Goal: Task Accomplishment & Management: Use online tool/utility

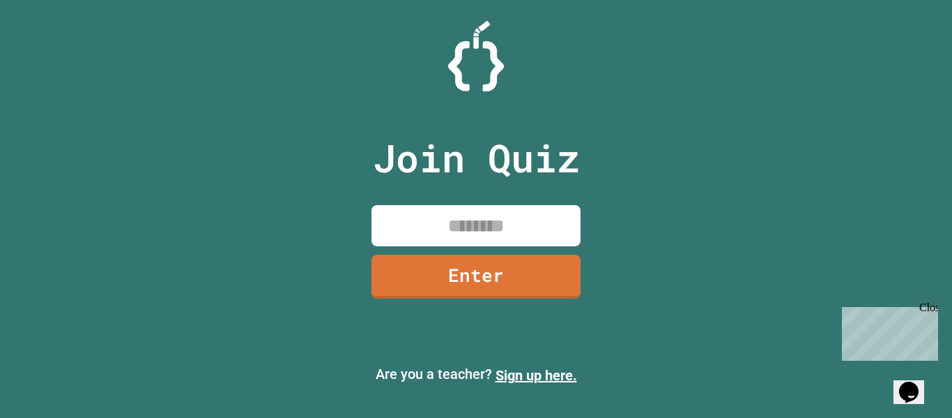
click at [438, 224] on input at bounding box center [476, 225] width 209 height 41
type input "********"
click at [439, 273] on link "Enter" at bounding box center [476, 275] width 211 height 46
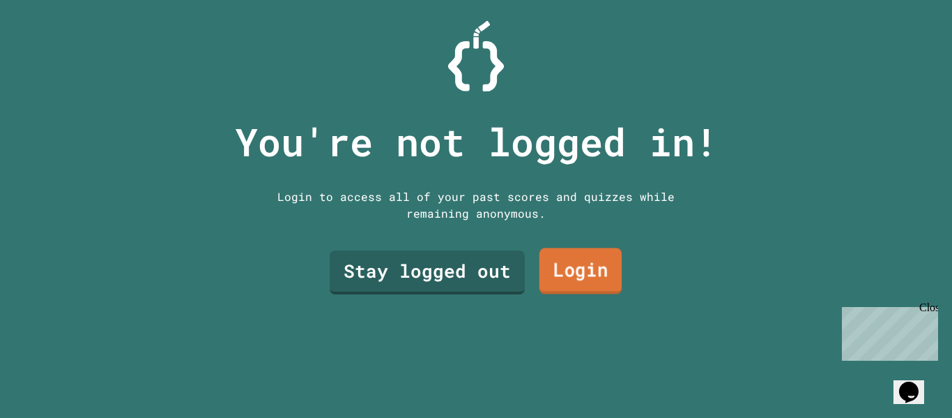
click at [589, 266] on link "Login" at bounding box center [581, 271] width 82 height 46
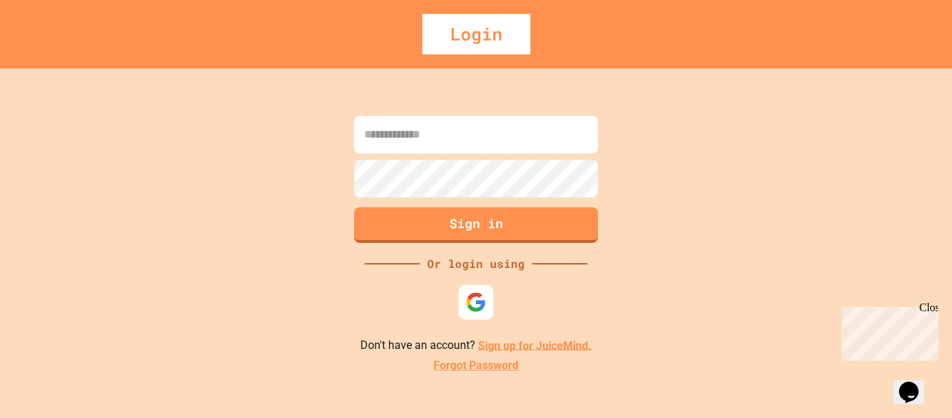
drag, startPoint x: 472, startPoint y: 328, endPoint x: 475, endPoint y: 302, distance: 26.7
click at [475, 302] on div "Sign in Or login using Don't have an account? Sign up for JuiceMind. Forgot Pas…" at bounding box center [476, 242] width 952 height 349
click at [475, 302] on img at bounding box center [476, 301] width 23 height 23
click at [930, 306] on div "Close" at bounding box center [928, 309] width 17 height 17
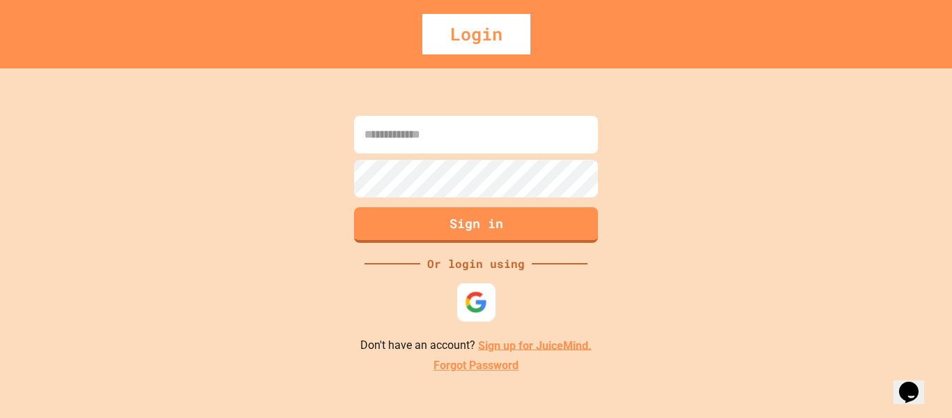
click at [476, 291] on img at bounding box center [476, 301] width 23 height 23
click at [480, 167] on div "Sign in Or login using Don't have an account? Sign up for JuiceMind. Forgot Pas…" at bounding box center [476, 242] width 952 height 349
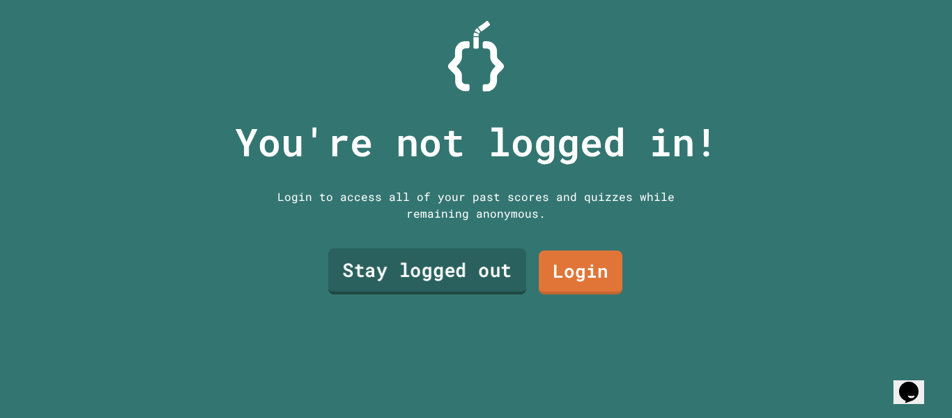
click at [419, 260] on link "Stay logged out" at bounding box center [427, 271] width 198 height 46
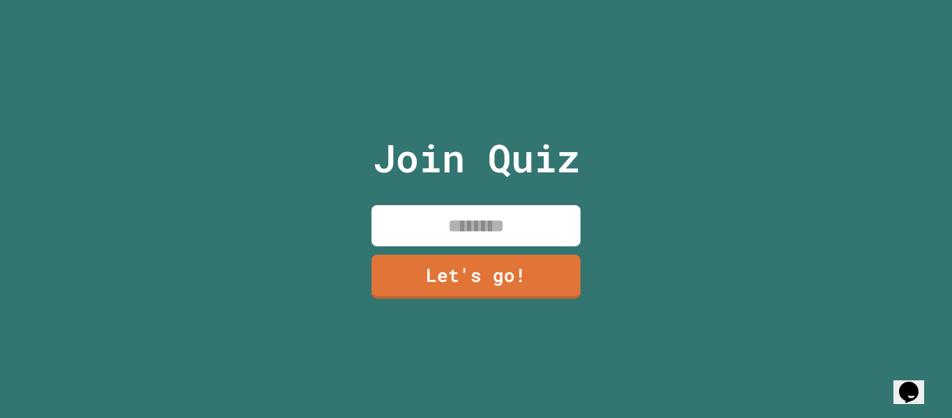
click at [438, 222] on input at bounding box center [476, 225] width 209 height 41
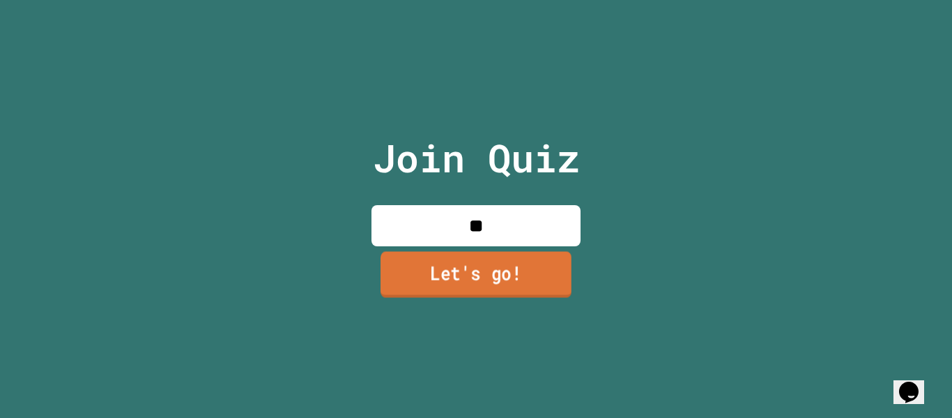
type input "**"
click at [429, 277] on link "Let's go!" at bounding box center [476, 275] width 209 height 46
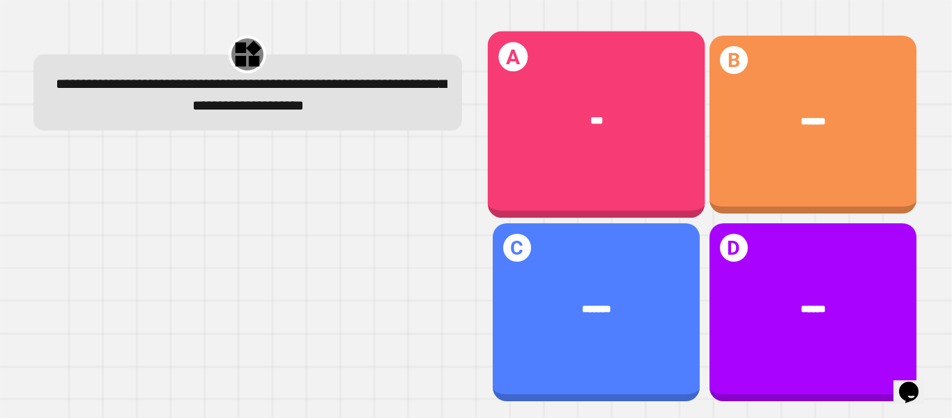
click at [569, 112] on div "***" at bounding box center [596, 120] width 173 height 17
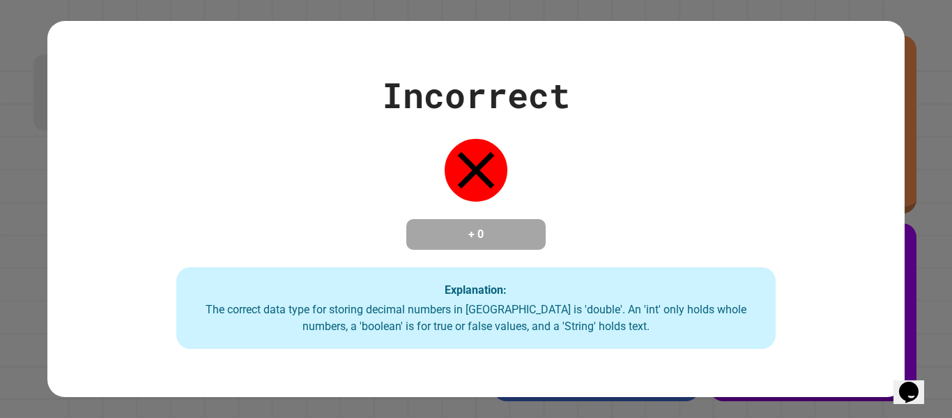
click at [487, 169] on icon at bounding box center [476, 170] width 63 height 63
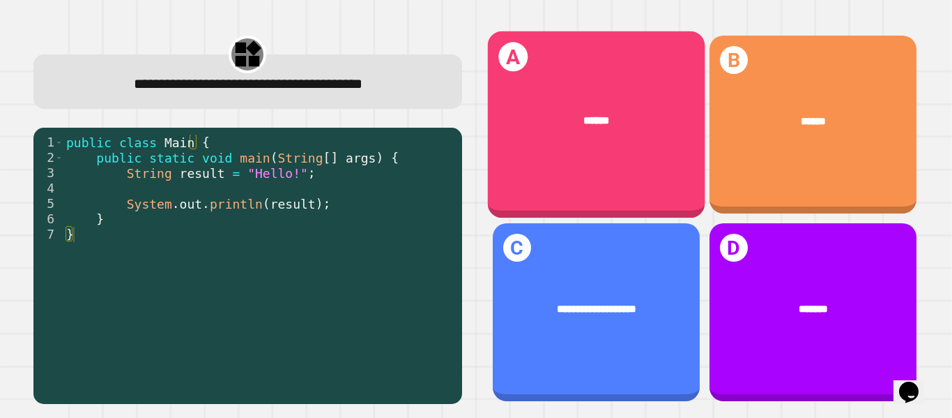
click at [607, 145] on div "******" at bounding box center [596, 121] width 218 height 61
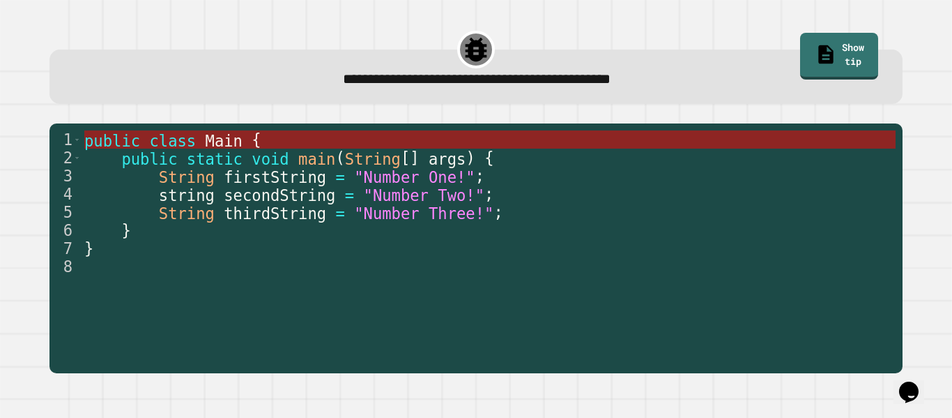
click at [206, 140] on span "Main" at bounding box center [224, 140] width 37 height 18
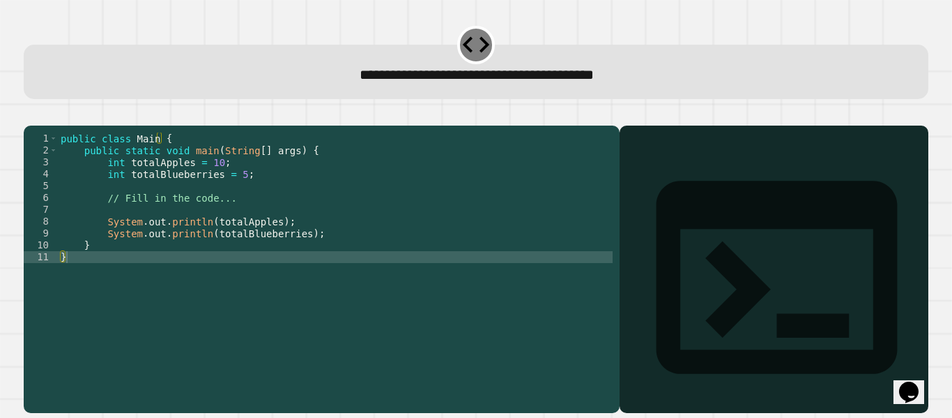
click at [120, 205] on div "public class Main { public static void main ( String [ ] args ) { int totalAppl…" at bounding box center [335, 256] width 555 height 249
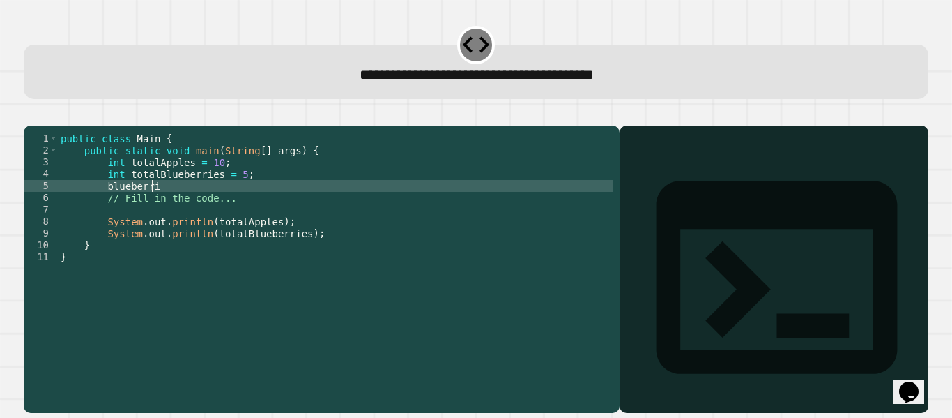
scroll to position [0, 6]
type textarea "**********"
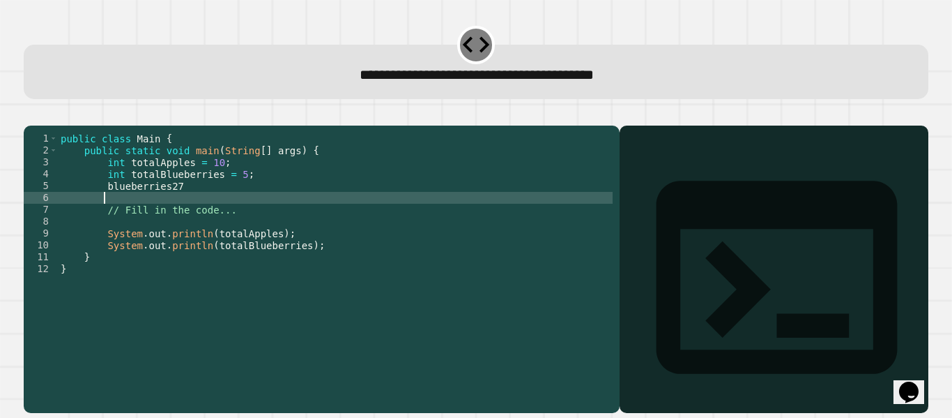
scroll to position [0, 1]
click at [473, 52] on icon at bounding box center [476, 45] width 33 height 33
click at [362, 125] on div at bounding box center [476, 117] width 905 height 17
click at [31, 114] on icon "button" at bounding box center [31, 114] width 0 height 0
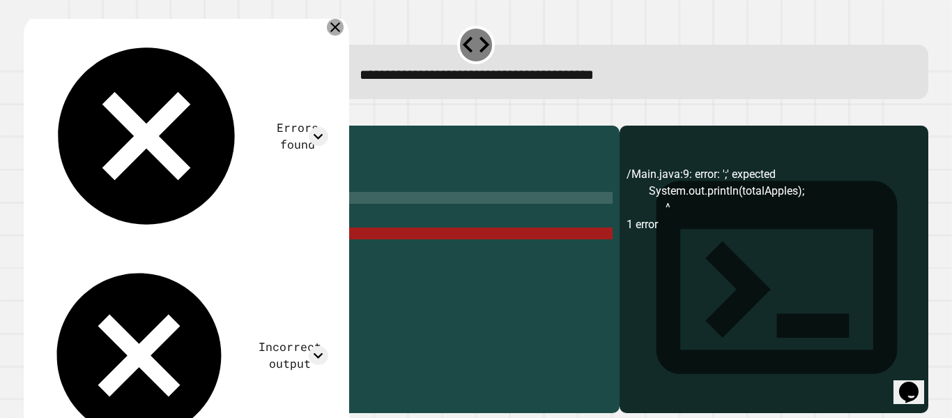
click at [344, 28] on icon at bounding box center [335, 27] width 17 height 17
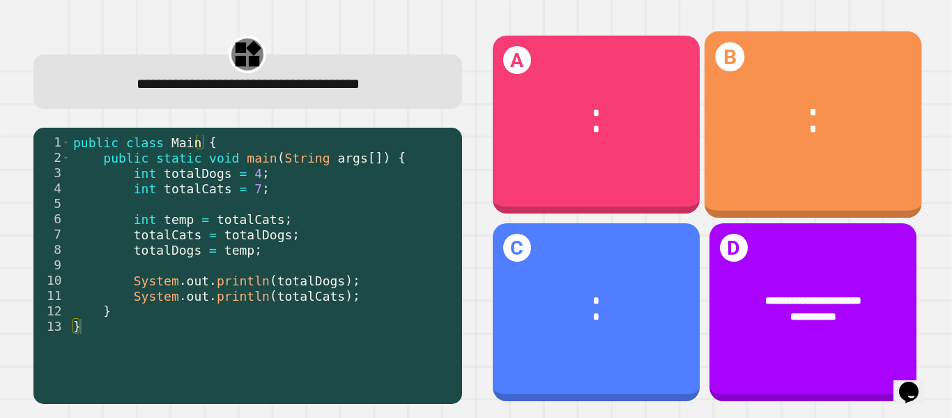
click at [718, 160] on div "B * *" at bounding box center [813, 124] width 218 height 187
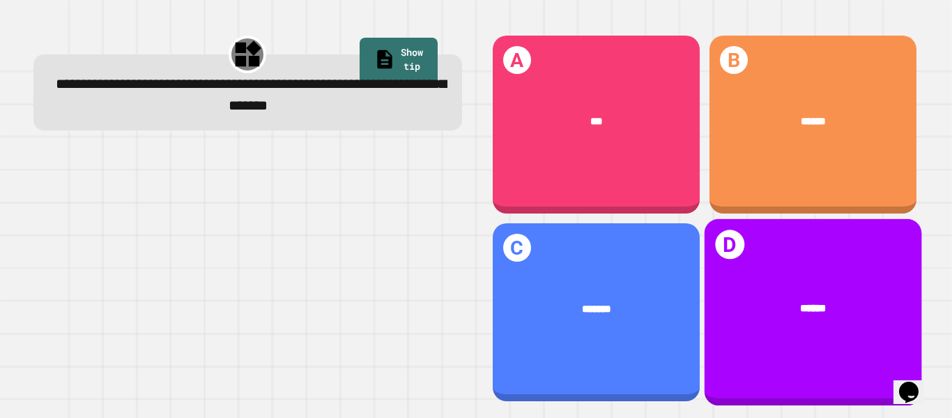
click at [800, 302] on span "******" at bounding box center [813, 307] width 26 height 11
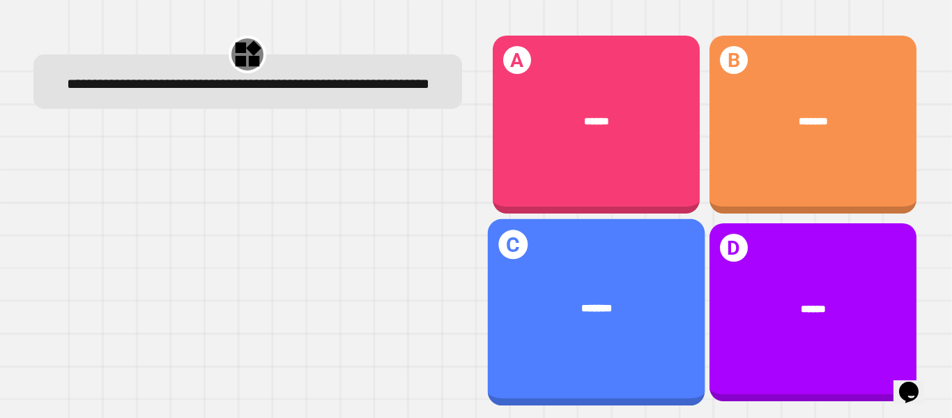
click at [579, 300] on div "*******" at bounding box center [596, 308] width 173 height 17
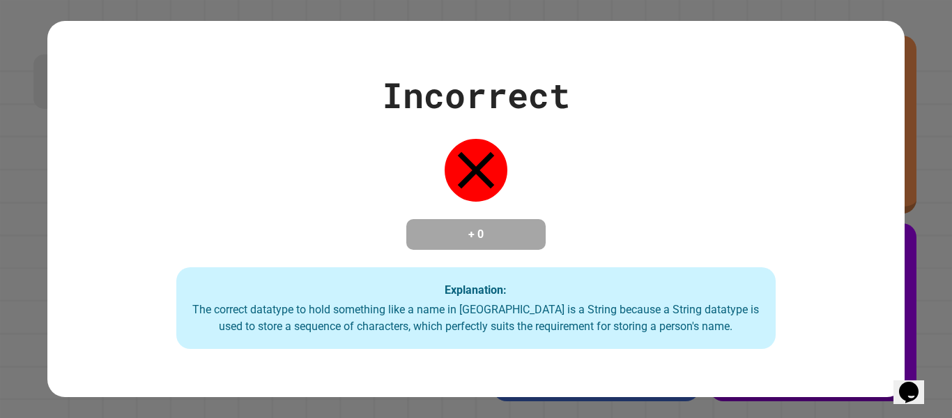
click at [393, 170] on div "Incorrect + 0 Explanation: The correct datatype to hold something like a name i…" at bounding box center [475, 209] width 857 height 280
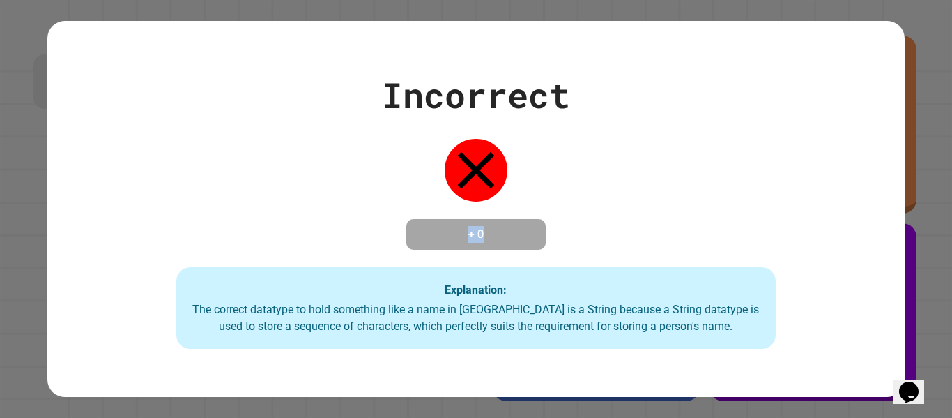
click at [393, 170] on div "Incorrect + 0 Explanation: The correct datatype to hold something like a name i…" at bounding box center [475, 209] width 857 height 280
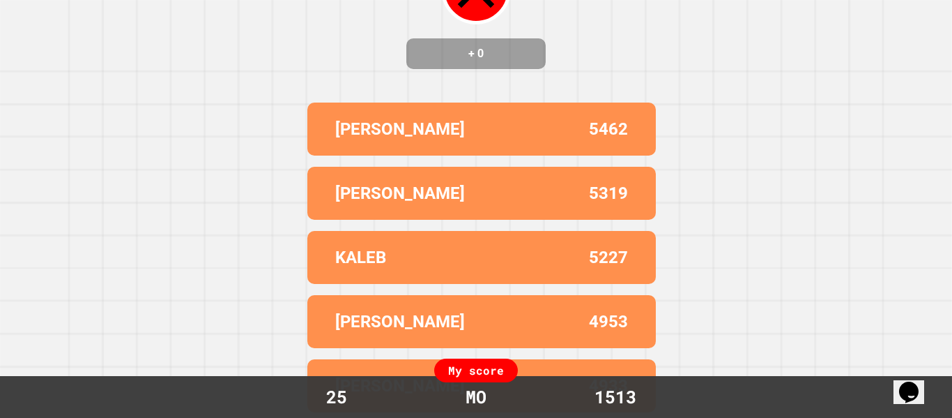
scroll to position [162, 0]
click at [480, 379] on div "My score" at bounding box center [476, 370] width 84 height 24
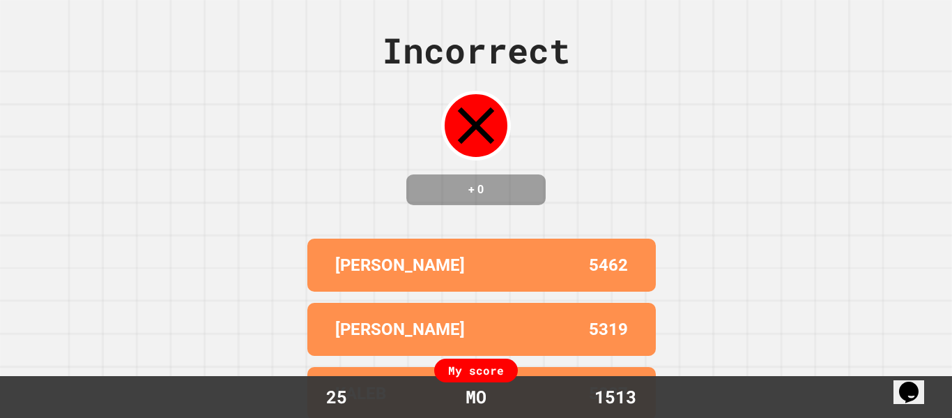
scroll to position [0, 0]
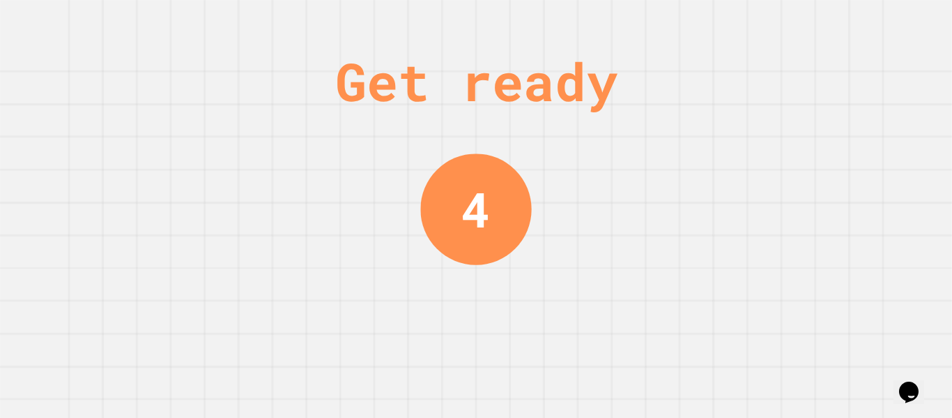
click at [555, 234] on div "Get ready 4" at bounding box center [476, 209] width 952 height 418
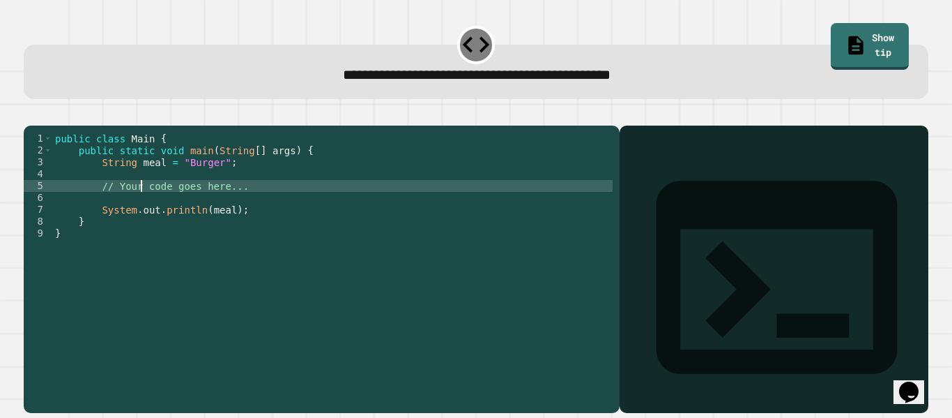
click at [139, 208] on div "public class Main { public static void main ( String [ ] args ) { String meal =…" at bounding box center [332, 256] width 561 height 249
click at [119, 204] on div "public class Main { public static void main ( String [ ] args ) { String meal =…" at bounding box center [332, 256] width 561 height 249
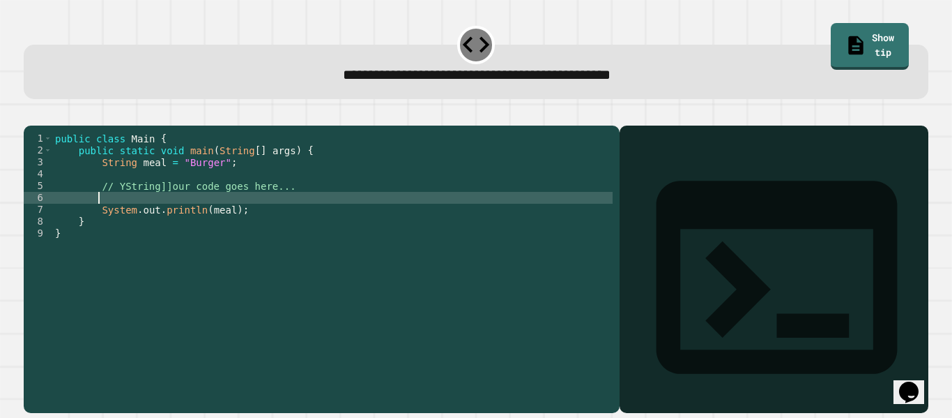
click at [301, 212] on div "public class Main { public static void main ( String [ ] args ) { String meal =…" at bounding box center [332, 256] width 561 height 249
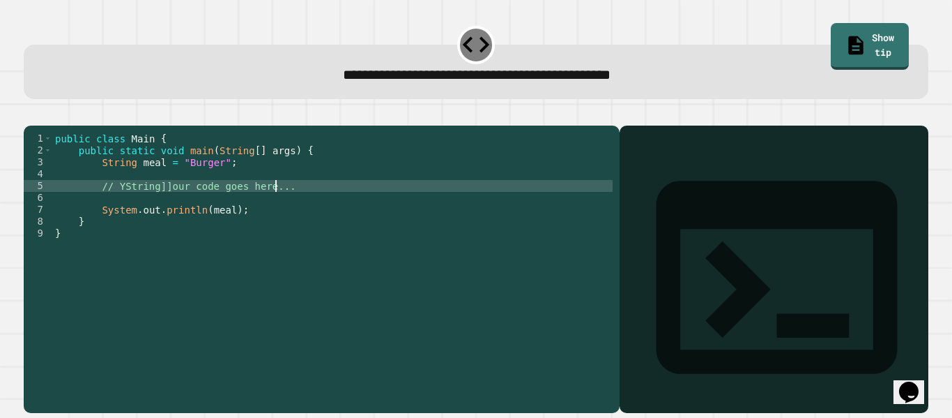
click at [302, 205] on div "public class Main { public static void main ( String [ ] args ) { String meal =…" at bounding box center [332, 256] width 561 height 249
type textarea "*"
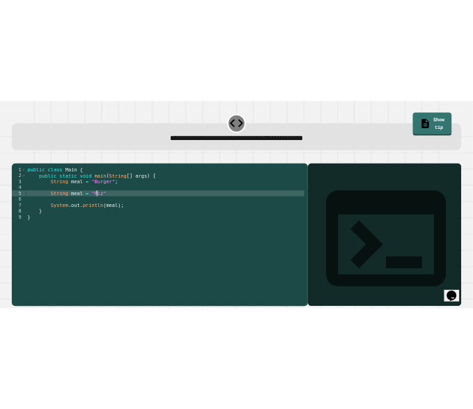
scroll to position [0, 10]
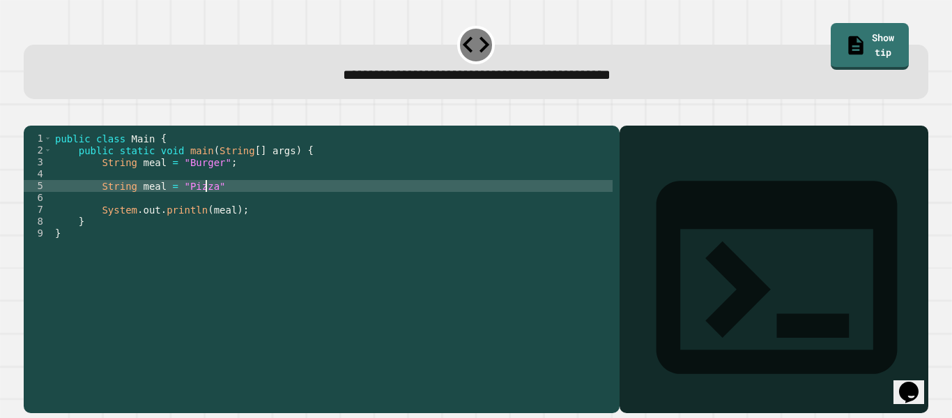
type textarea "**********"
click at [31, 114] on icon "button" at bounding box center [31, 114] width 0 height 0
